Goal: Find specific page/section: Find specific page/section

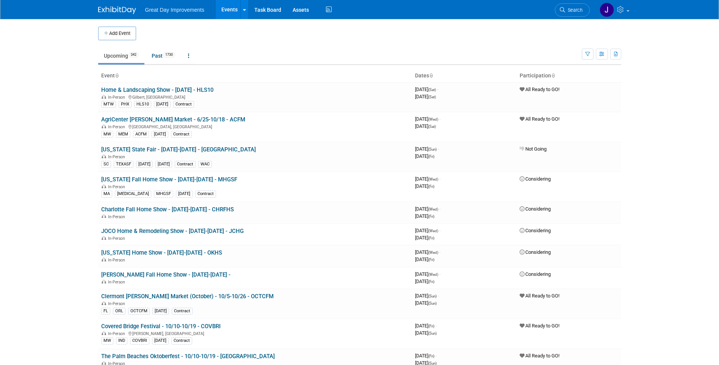
click at [571, 14] on link "Search" at bounding box center [572, 9] width 35 height 13
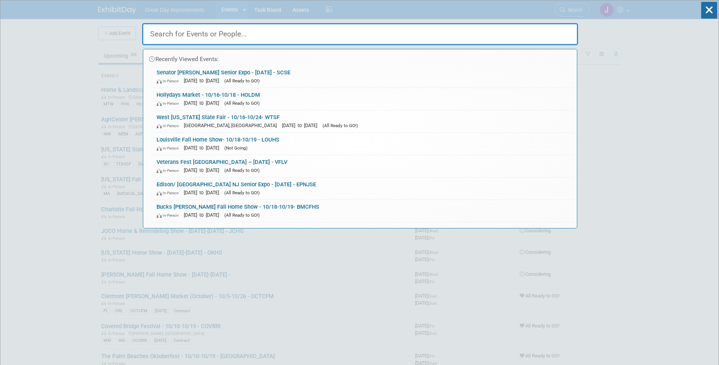
paste input "JUNMDA"
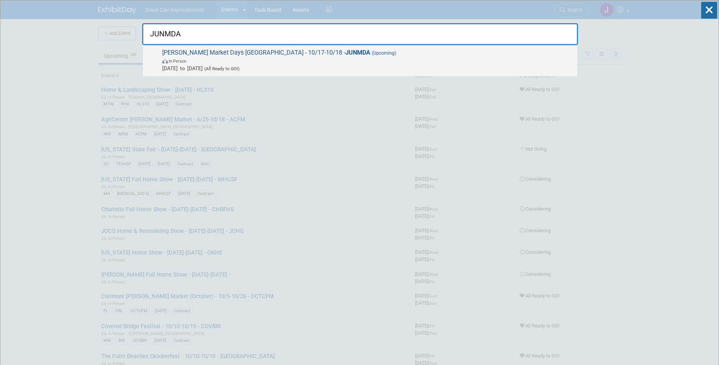
type input "JUNMDA"
click at [312, 64] on span "In-Person" at bounding box center [367, 61] width 411 height 8
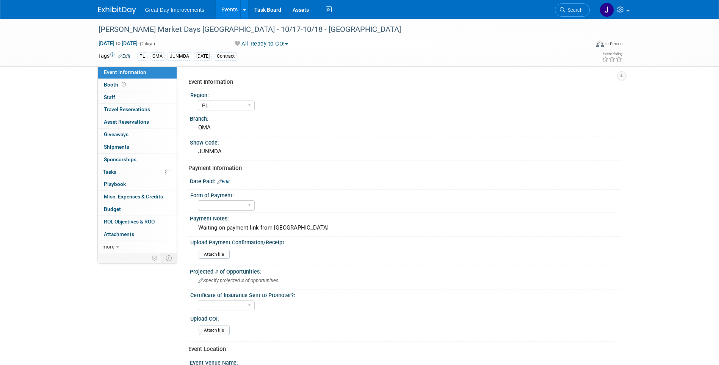
select select "PL"
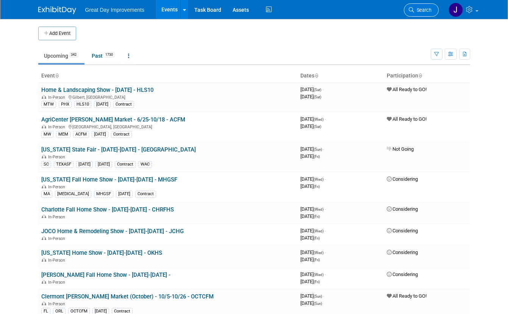
click at [432, 10] on span "Search" at bounding box center [422, 10] width 17 height 6
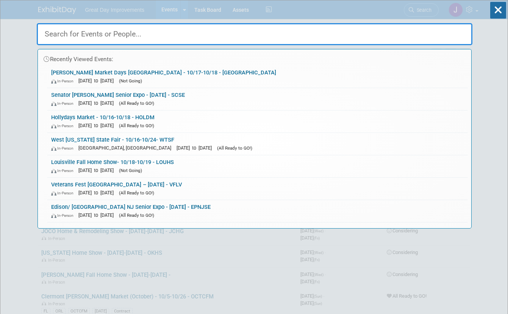
paste input "WTSF"
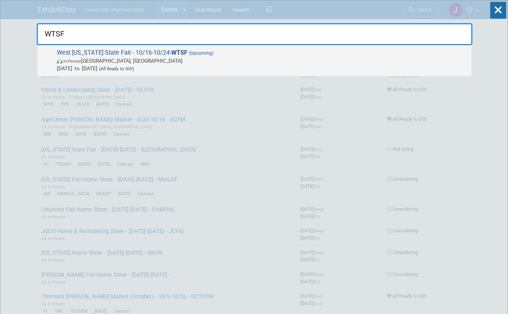
type input "WTSF"
click at [281, 59] on span "In-Person Jackson, TN" at bounding box center [262, 61] width 411 height 8
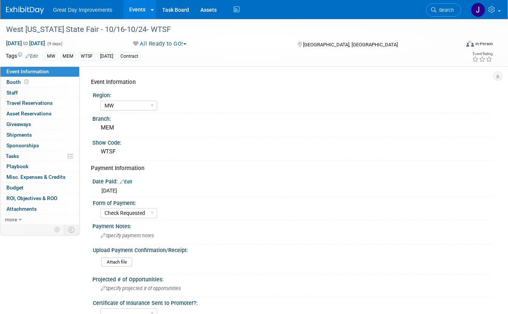
select select "MW"
select select "Check Requested"
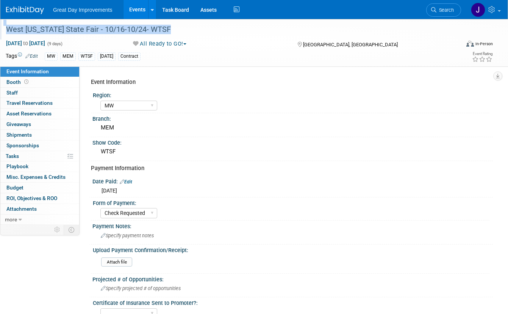
drag, startPoint x: 190, startPoint y: 31, endPoint x: 3, endPoint y: 31, distance: 186.9
click at [3, 31] on div "West [US_STATE] State Fair - 10/16-10/24- WTSF" at bounding box center [228, 29] width 457 height 20
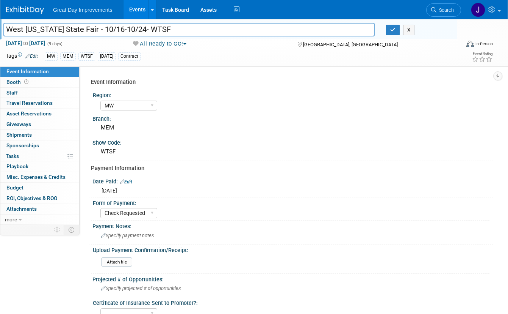
click at [8, 23] on input "West [US_STATE] State Fair - 10/16-10/24- WTSF" at bounding box center [189, 29] width 372 height 13
click at [10, 27] on input "West [US_STATE] State Fair - 10/16-10/24- WTSF" at bounding box center [189, 29] width 372 height 13
drag, startPoint x: 10, startPoint y: 27, endPoint x: 184, endPoint y: 29, distance: 174.4
click at [184, 29] on input "West [US_STATE] State Fair - 10/16-10/24- WTSF" at bounding box center [189, 29] width 372 height 13
